Goal: Transaction & Acquisition: Book appointment/travel/reservation

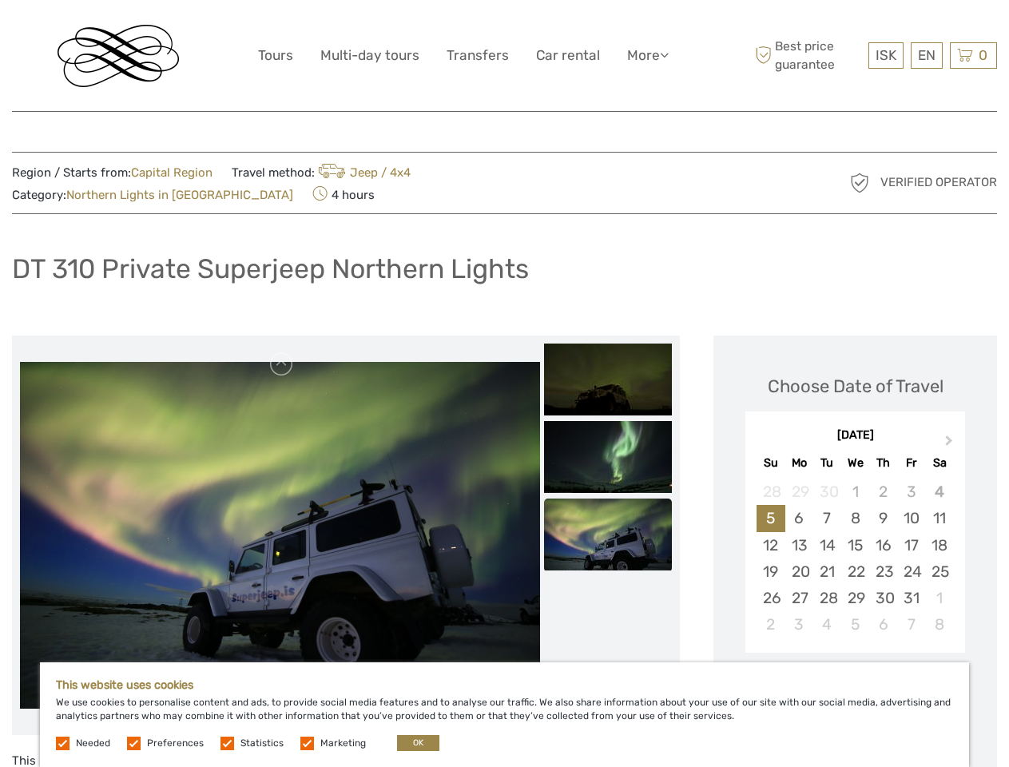
click at [646, 55] on link "More" at bounding box center [648, 55] width 42 height 23
click at [666, 54] on icon at bounding box center [664, 55] width 9 height 14
click at [885, 55] on span "ISK" at bounding box center [886, 55] width 21 height 16
click at [926, 55] on div "EN English Español Deutsch" at bounding box center [927, 55] width 32 height 26
click at [973, 55] on div "0 Items Total 0 ISK Checkout The shopping cart is empty." at bounding box center [973, 55] width 47 height 26
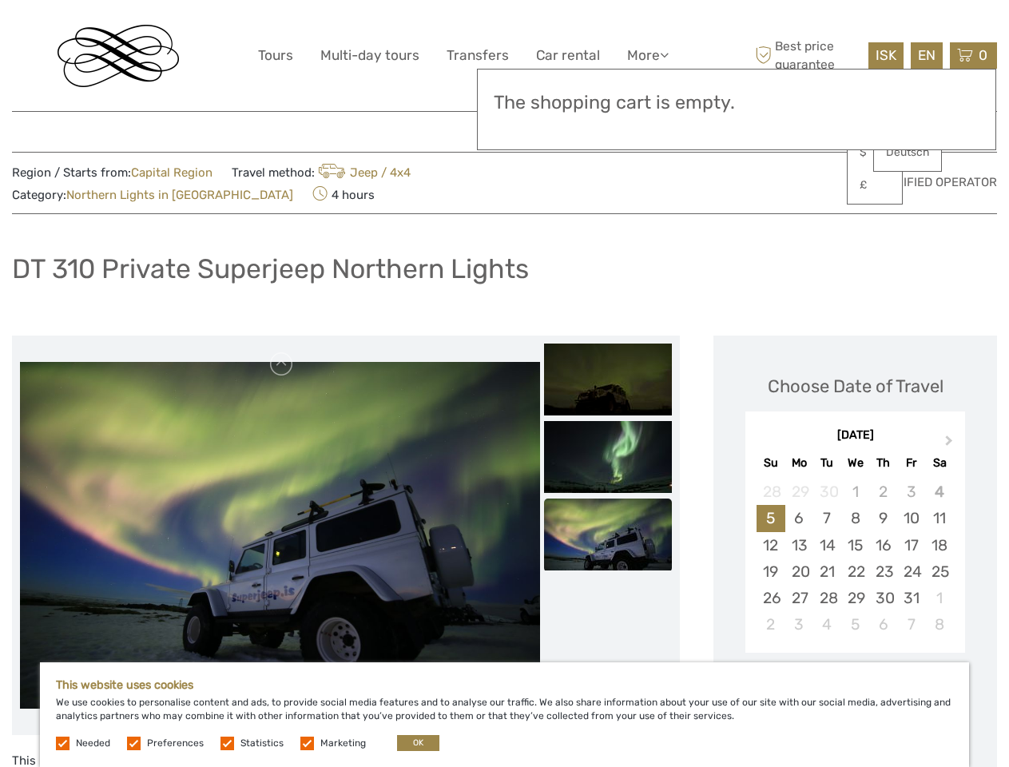
click at [280, 535] on img at bounding box center [280, 535] width 520 height 347
click at [282, 364] on link at bounding box center [282, 365] width 26 height 26
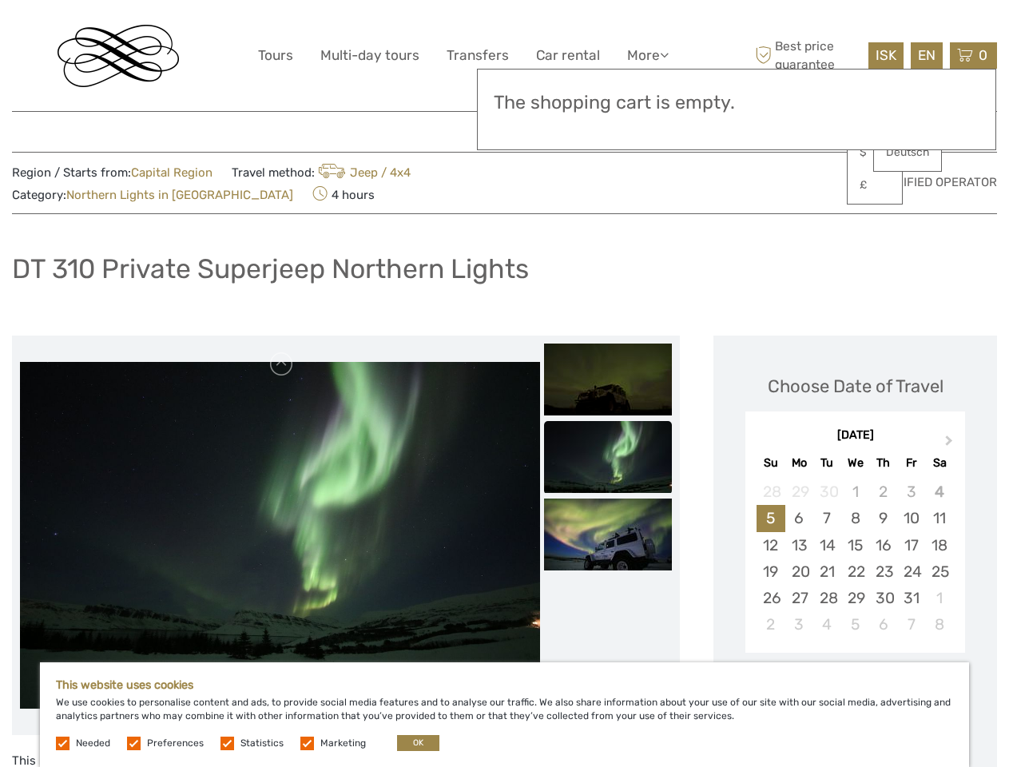
click at [608, 380] on img at bounding box center [608, 380] width 128 height 72
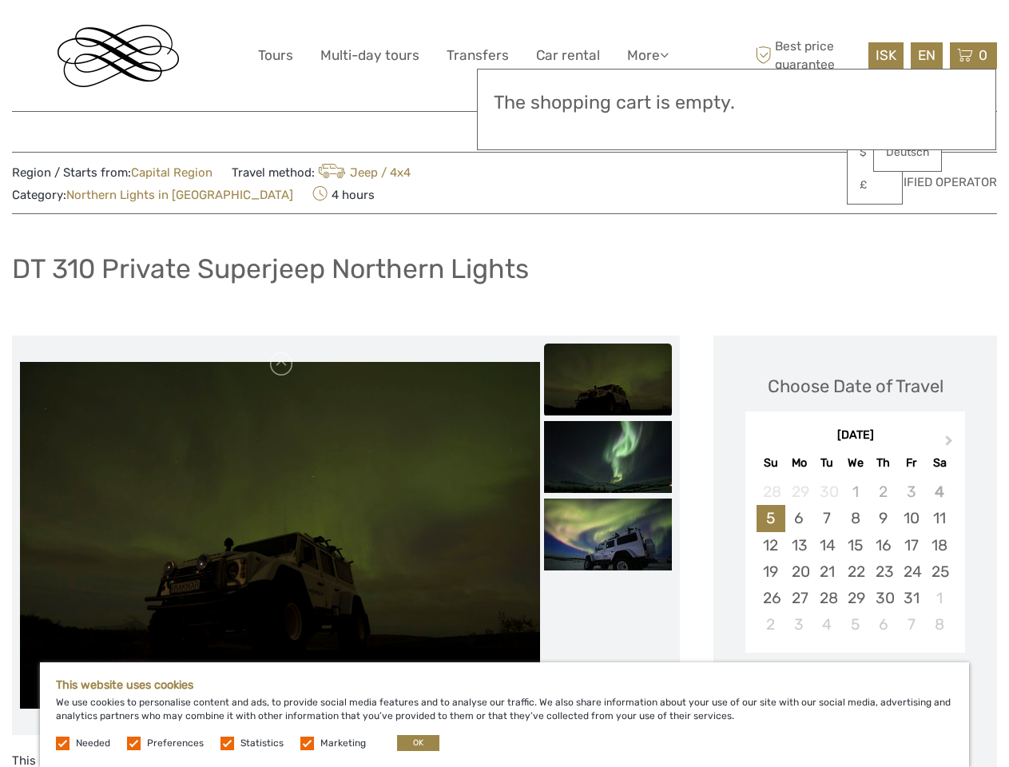
click at [608, 457] on img at bounding box center [608, 457] width 128 height 72
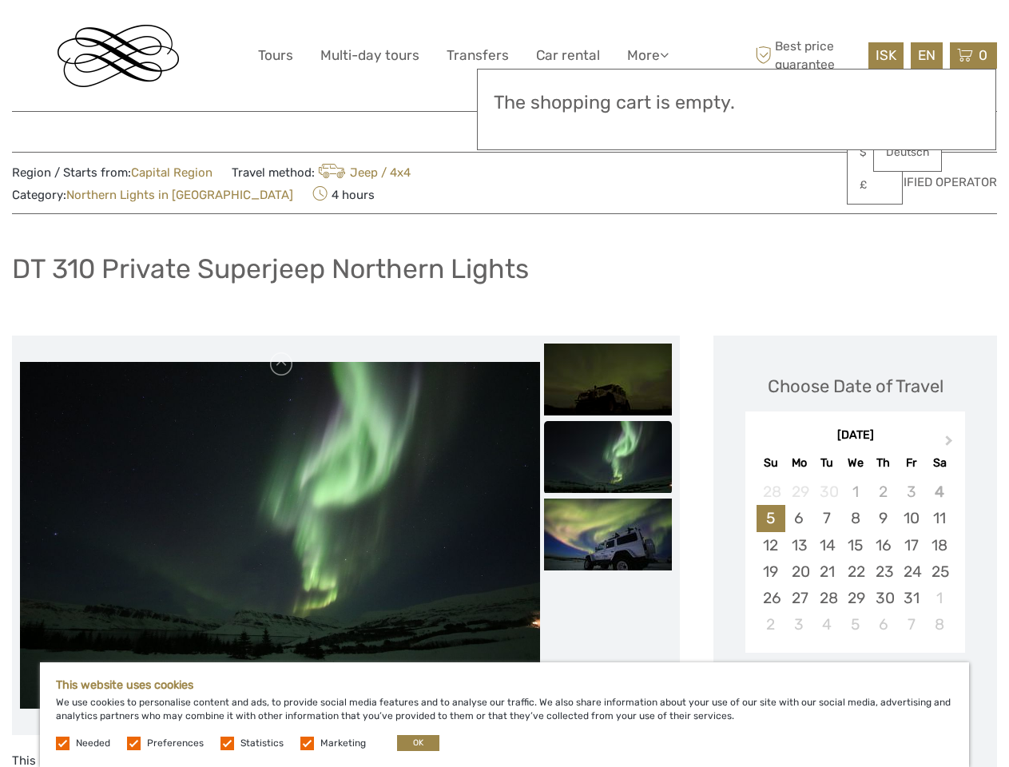
click at [608, 535] on img at bounding box center [608, 535] width 128 height 72
